Goal: Navigation & Orientation: Find specific page/section

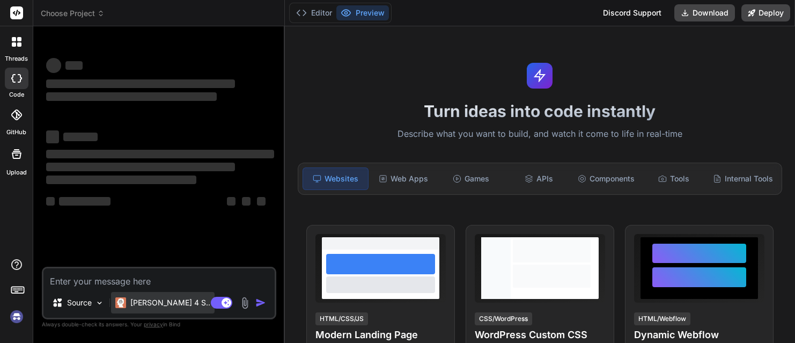
click at [152, 306] on p "[PERSON_NAME] 4 S.." at bounding box center [170, 302] width 80 height 11
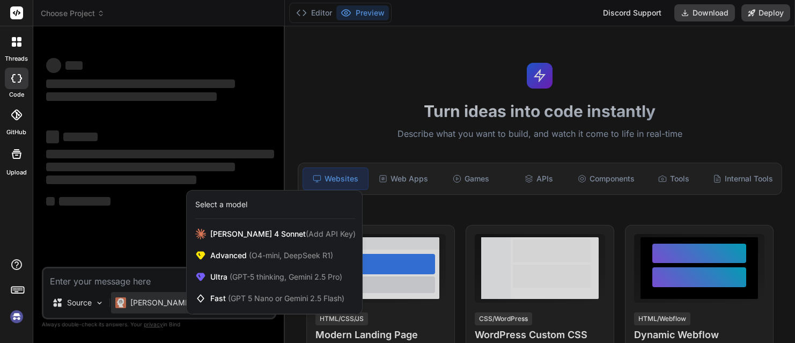
click at [155, 203] on div at bounding box center [397, 171] width 795 height 343
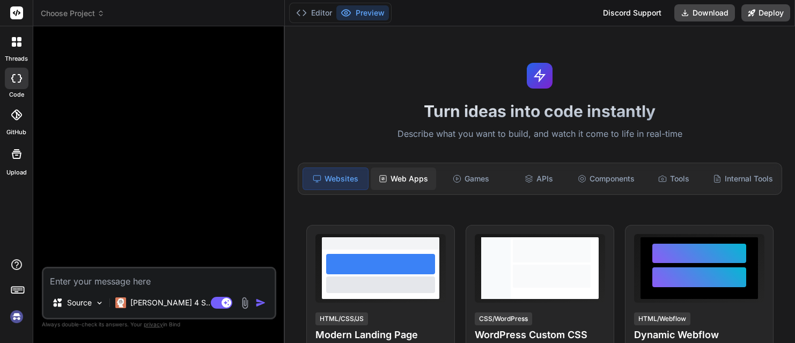
click at [412, 184] on div "Web Apps" at bounding box center [403, 178] width 65 height 23
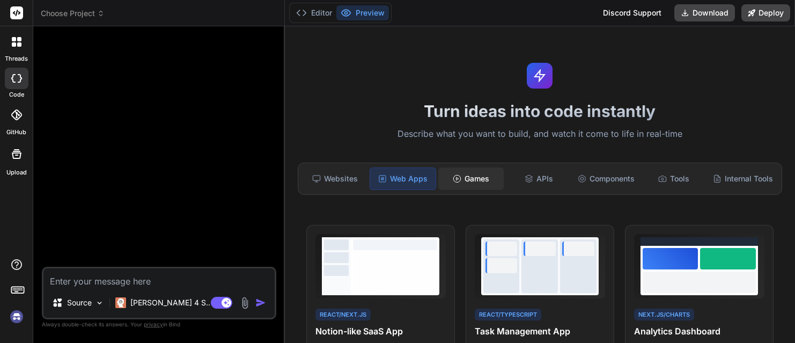
click at [486, 171] on div "Games" at bounding box center [470, 178] width 65 height 23
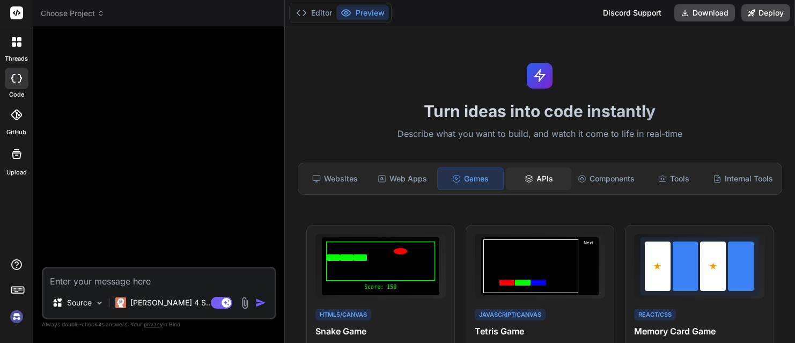
click at [540, 175] on div "APIs" at bounding box center [538, 178] width 65 height 23
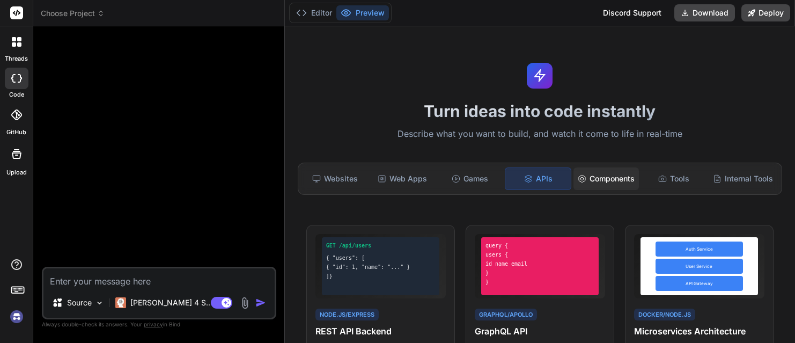
click at [601, 181] on div "Components" at bounding box center [606, 178] width 65 height 23
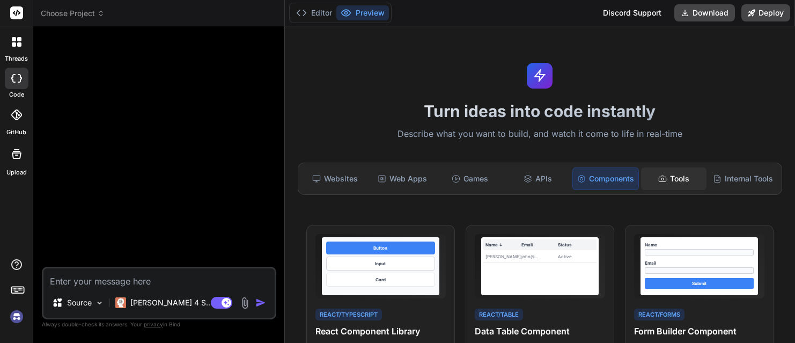
click at [670, 174] on div "Tools" at bounding box center [673, 178] width 65 height 23
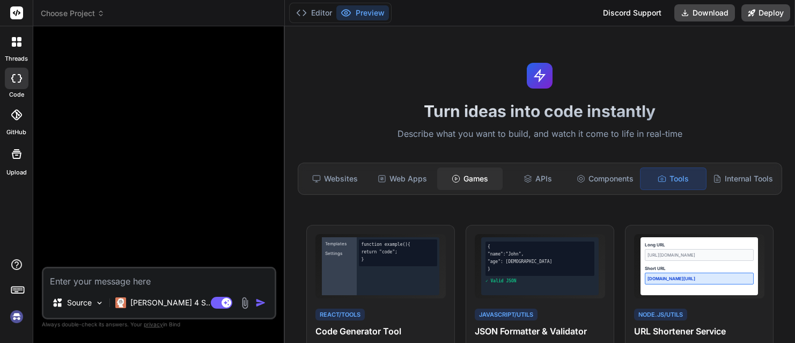
click at [450, 170] on div "Games" at bounding box center [469, 178] width 65 height 23
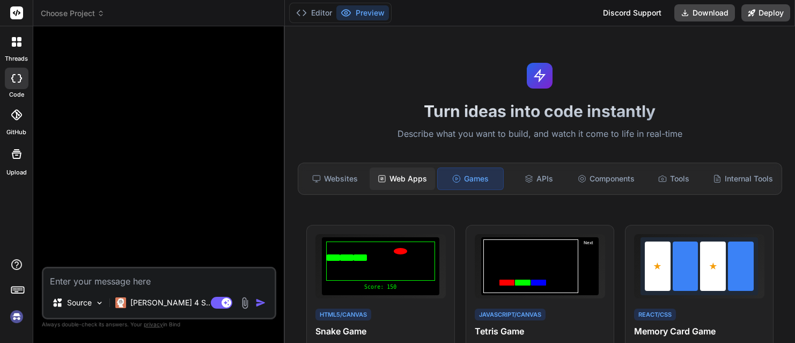
click at [378, 178] on icon at bounding box center [382, 178] width 9 height 9
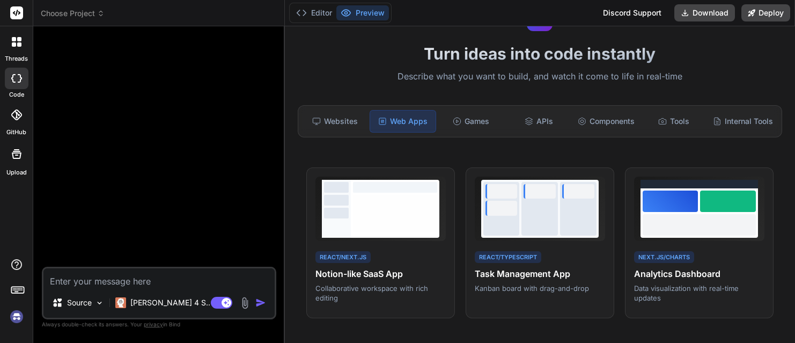
scroll to position [54, 0]
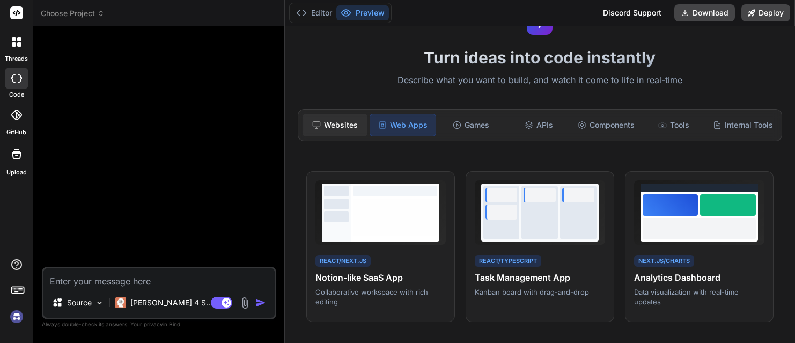
click at [351, 131] on div "Websites" at bounding box center [335, 125] width 65 height 23
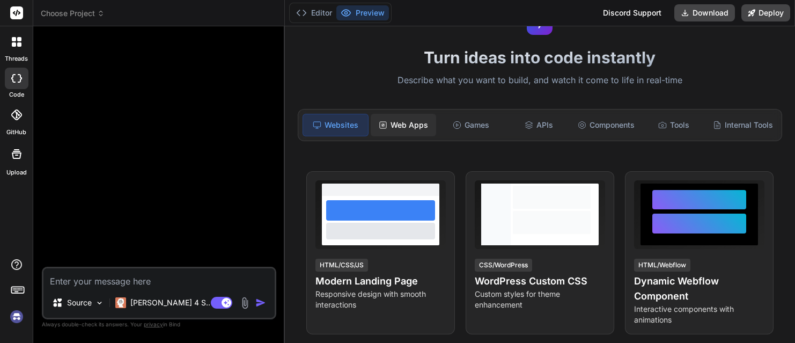
click at [406, 127] on div "Web Apps" at bounding box center [403, 125] width 65 height 23
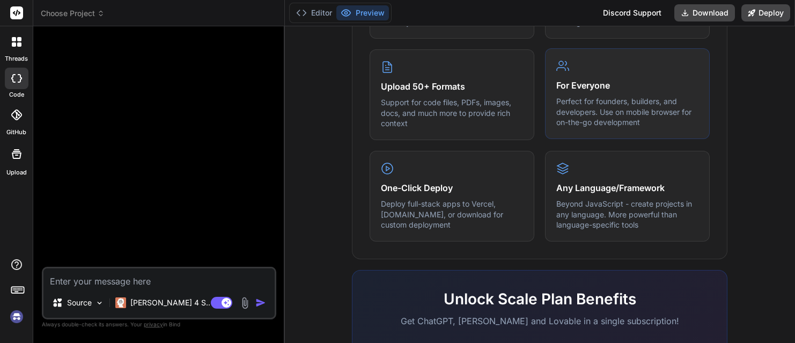
scroll to position [694, 0]
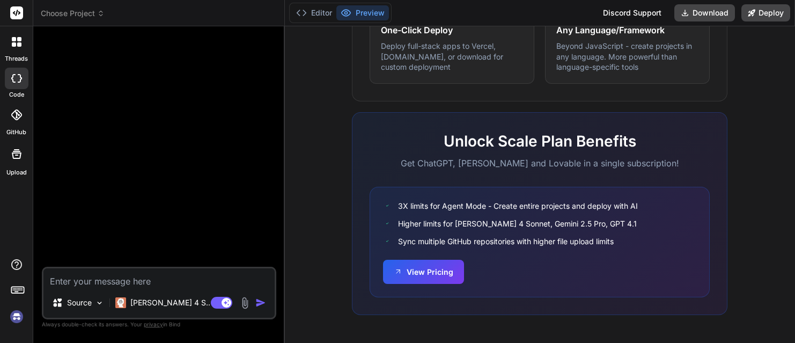
click at [23, 45] on div at bounding box center [16, 42] width 23 height 23
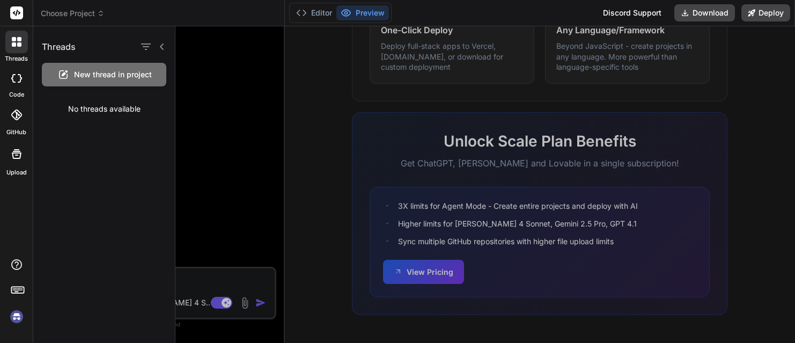
click at [12, 75] on icon at bounding box center [16, 78] width 11 height 9
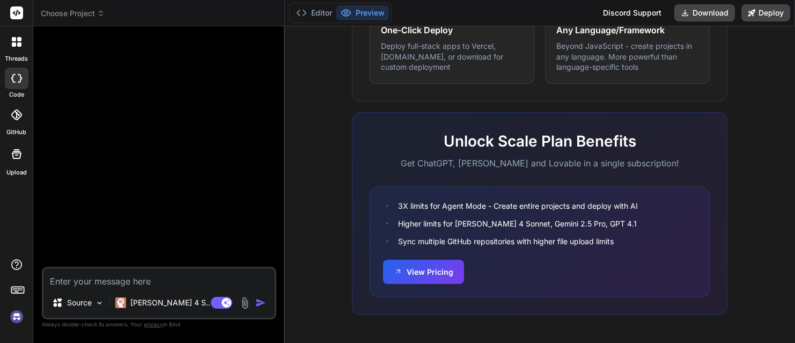
click at [23, 118] on div at bounding box center [17, 115] width 24 height 24
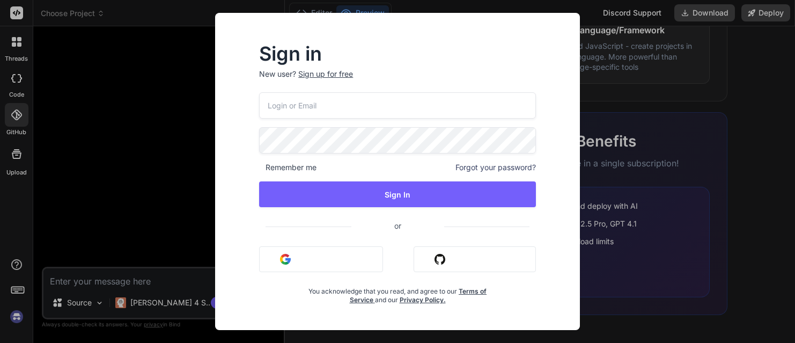
click at [433, 270] on button "Sign in with Github" at bounding box center [475, 259] width 122 height 26
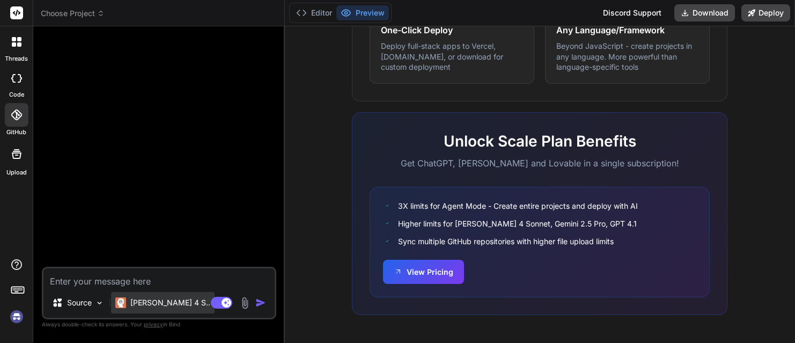
click at [164, 300] on p "[PERSON_NAME] 4 S.." at bounding box center [170, 302] width 80 height 11
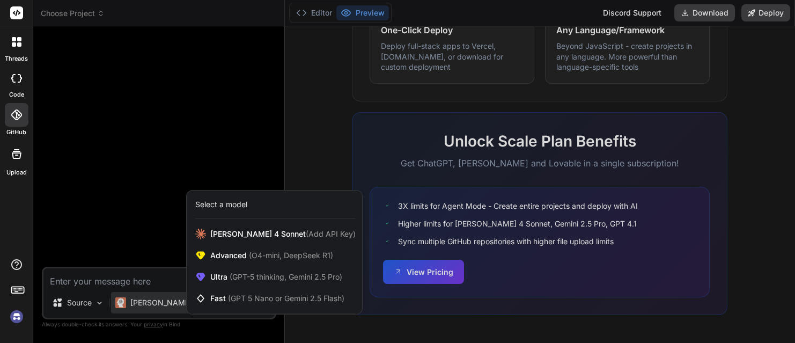
click at [156, 249] on div at bounding box center [397, 171] width 795 height 343
type textarea "x"
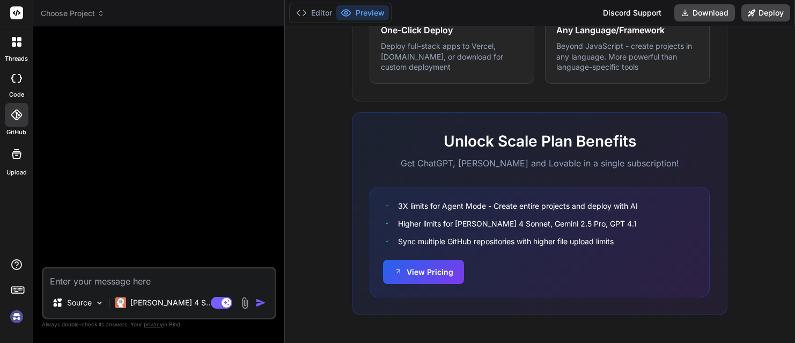
click at [16, 9] on rect at bounding box center [16, 12] width 13 height 13
